Goal: Information Seeking & Learning: Learn about a topic

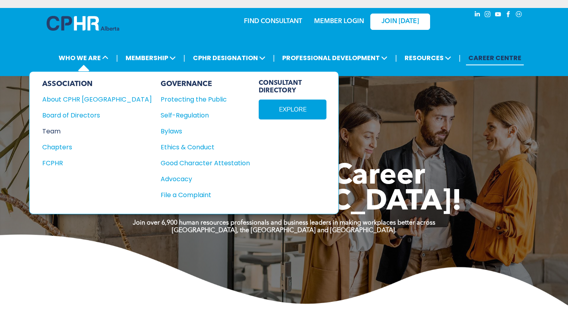
click at [60, 131] on div "Team" at bounding box center [91, 131] width 99 height 10
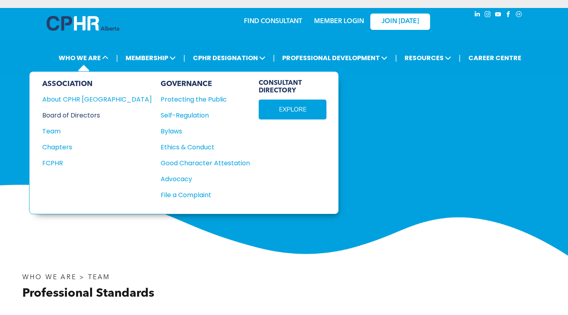
click at [68, 114] on div "Board of Directors" at bounding box center [91, 115] width 99 height 10
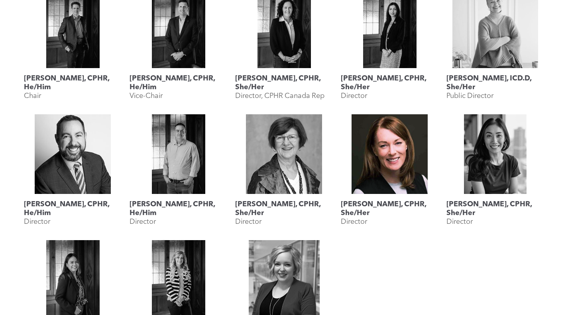
scroll to position [399, 0]
